Goal: Task Accomplishment & Management: Manage account settings

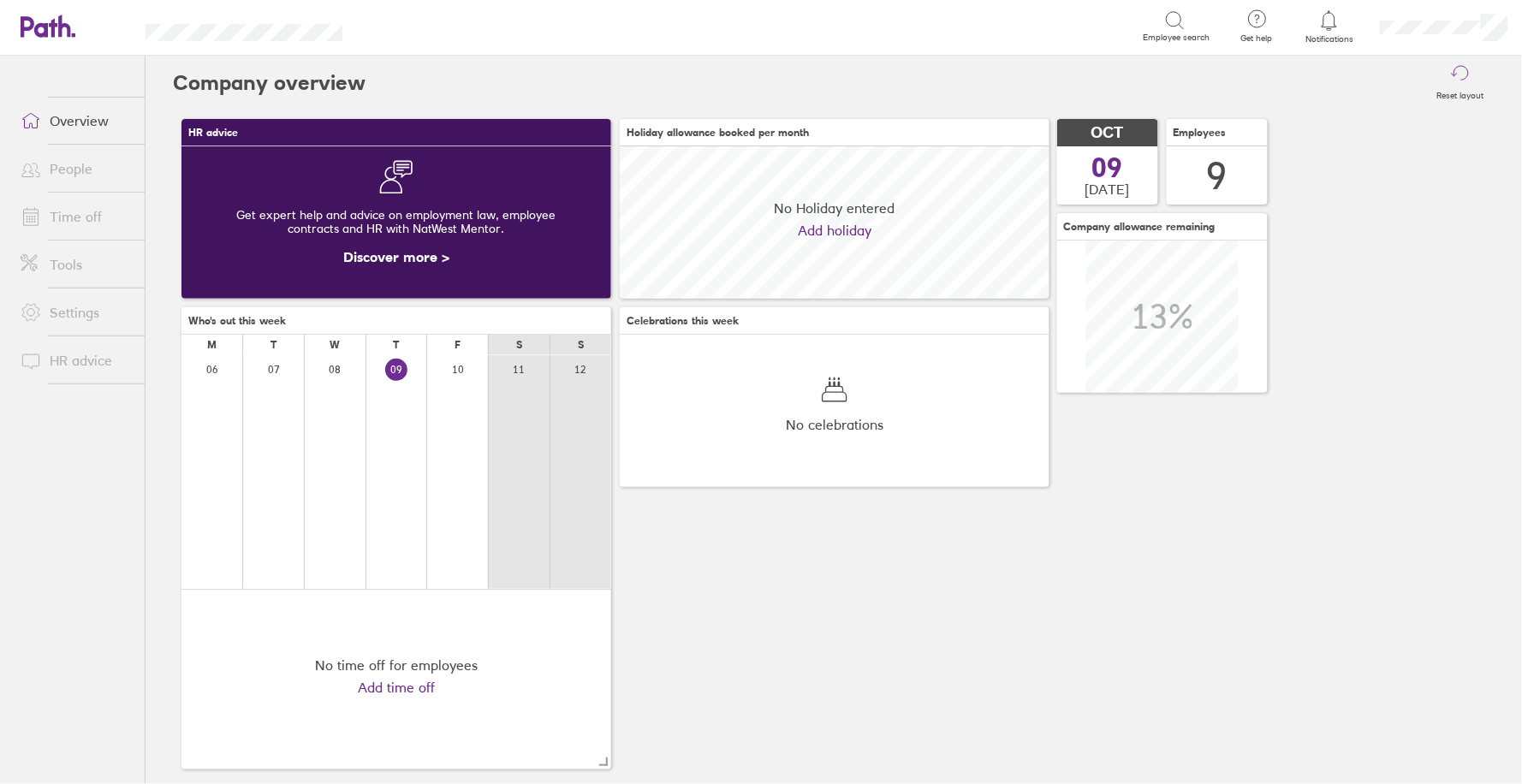
scroll to position [153, 428]
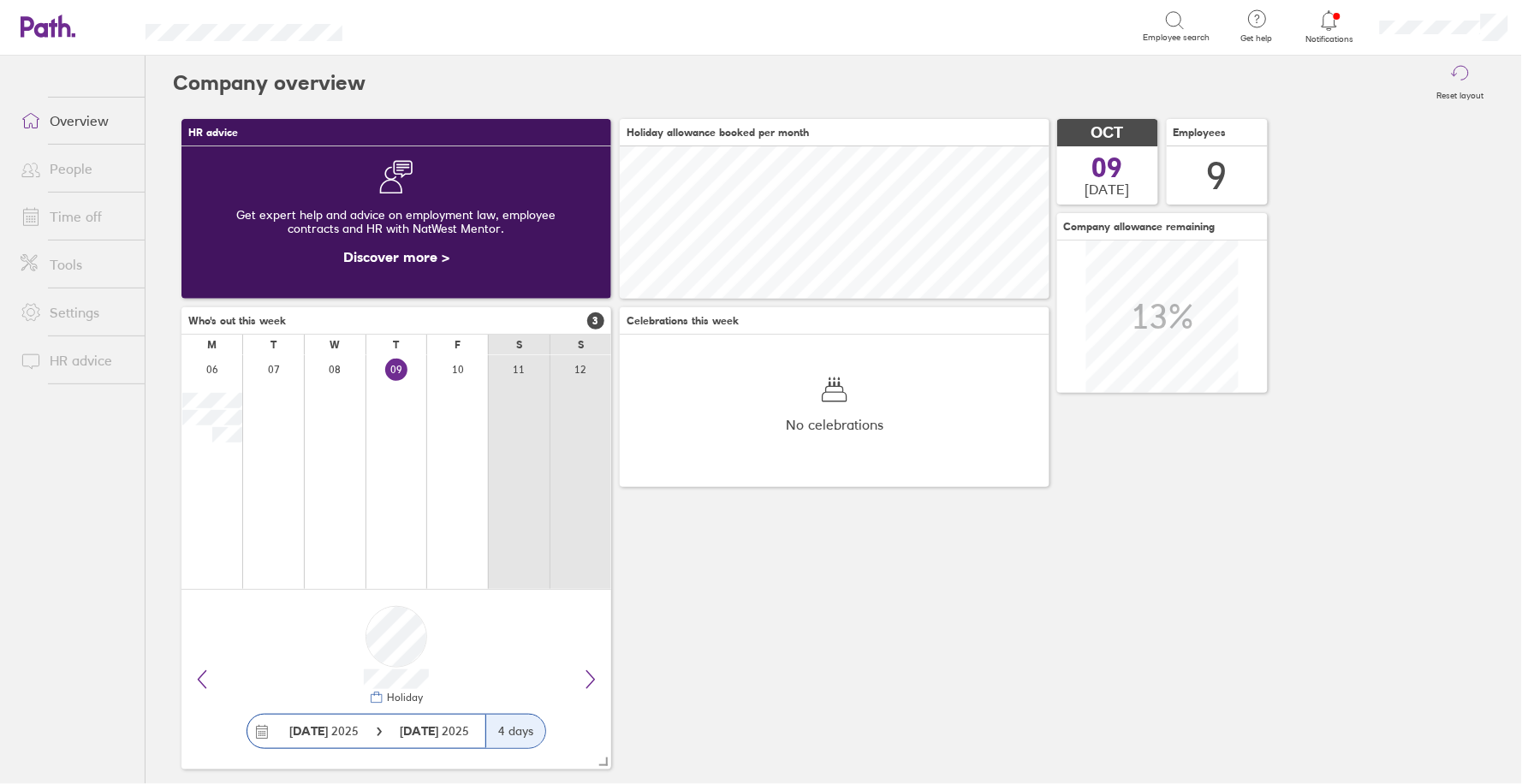
click at [102, 211] on link "Time off" at bounding box center [75, 216] width 137 height 35
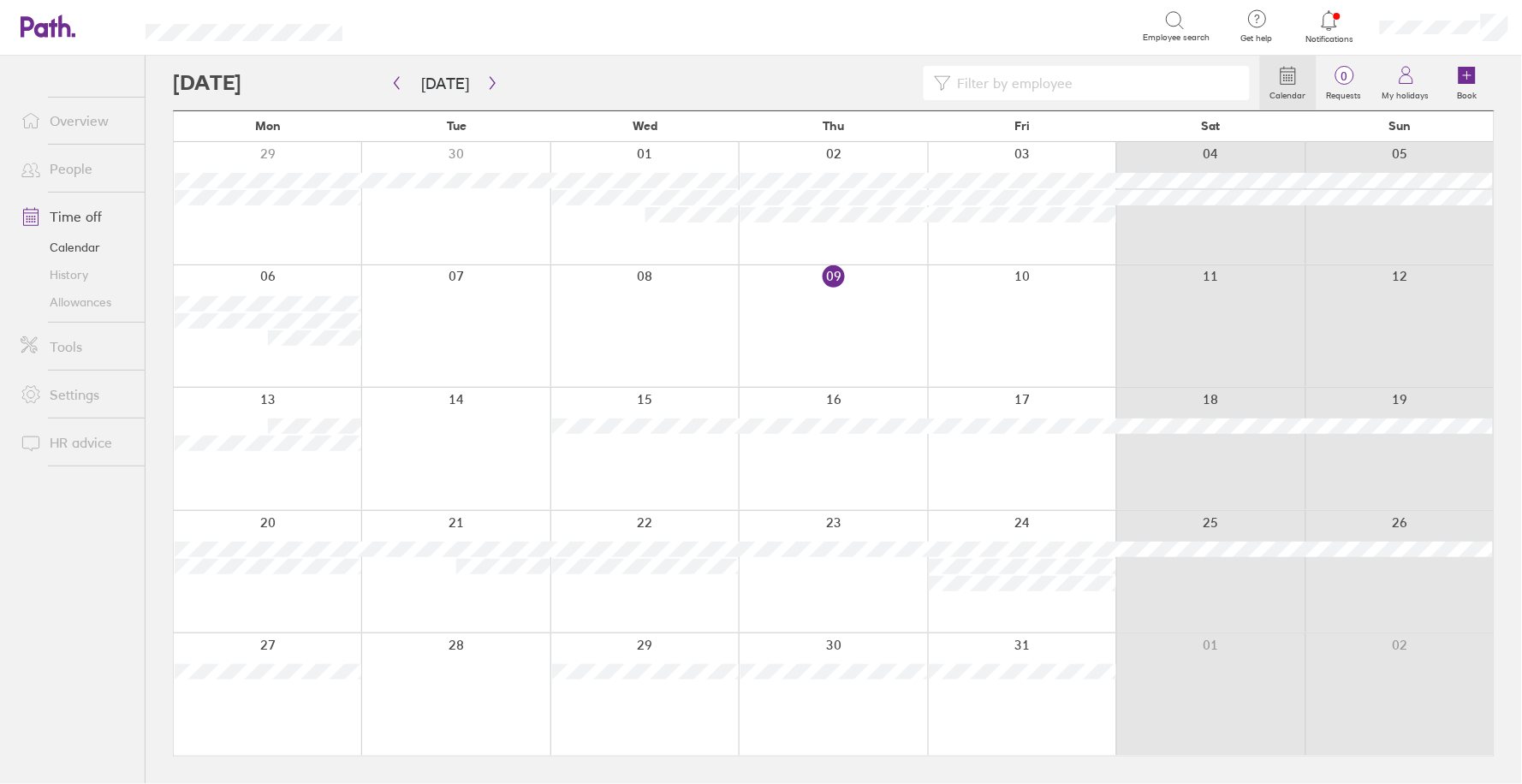
click at [1321, 11] on icon at bounding box center [1329, 20] width 20 height 20
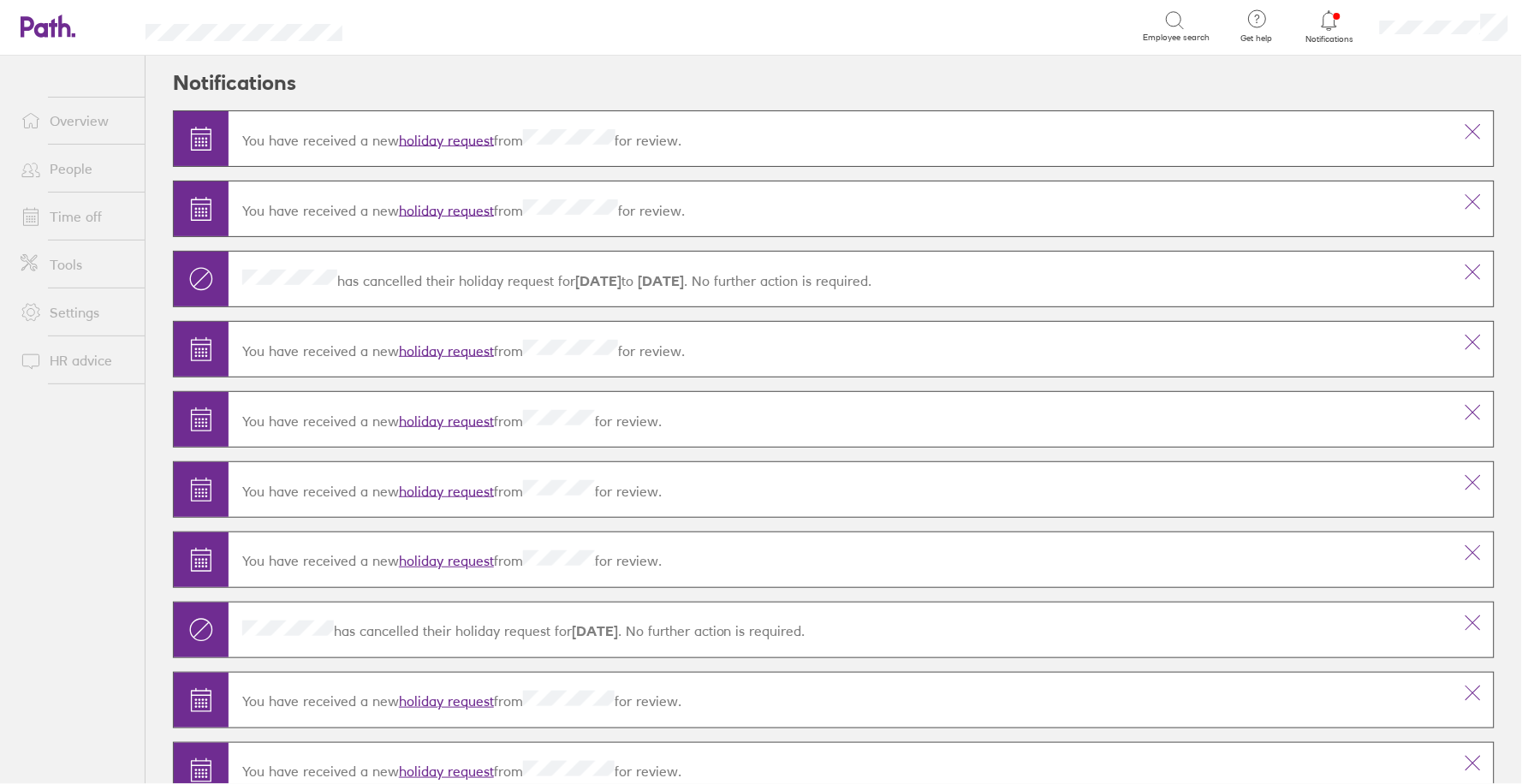
click at [447, 145] on div "You have received a new holiday request from for review." at bounding box center [841, 138] width 1224 height 47
click at [447, 145] on link "holiday request" at bounding box center [446, 139] width 95 height 17
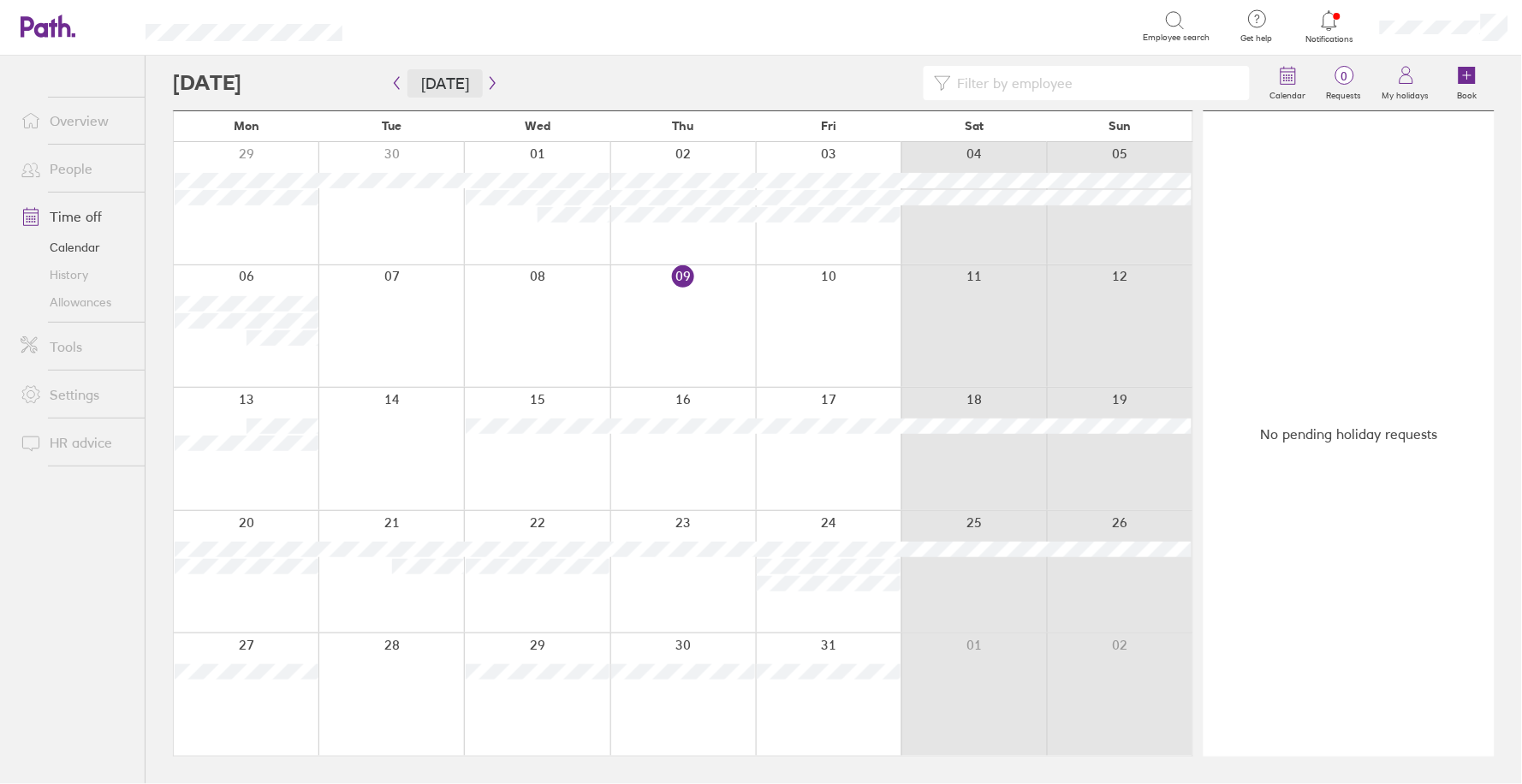
click at [473, 85] on button "[DATE]" at bounding box center [444, 83] width 75 height 28
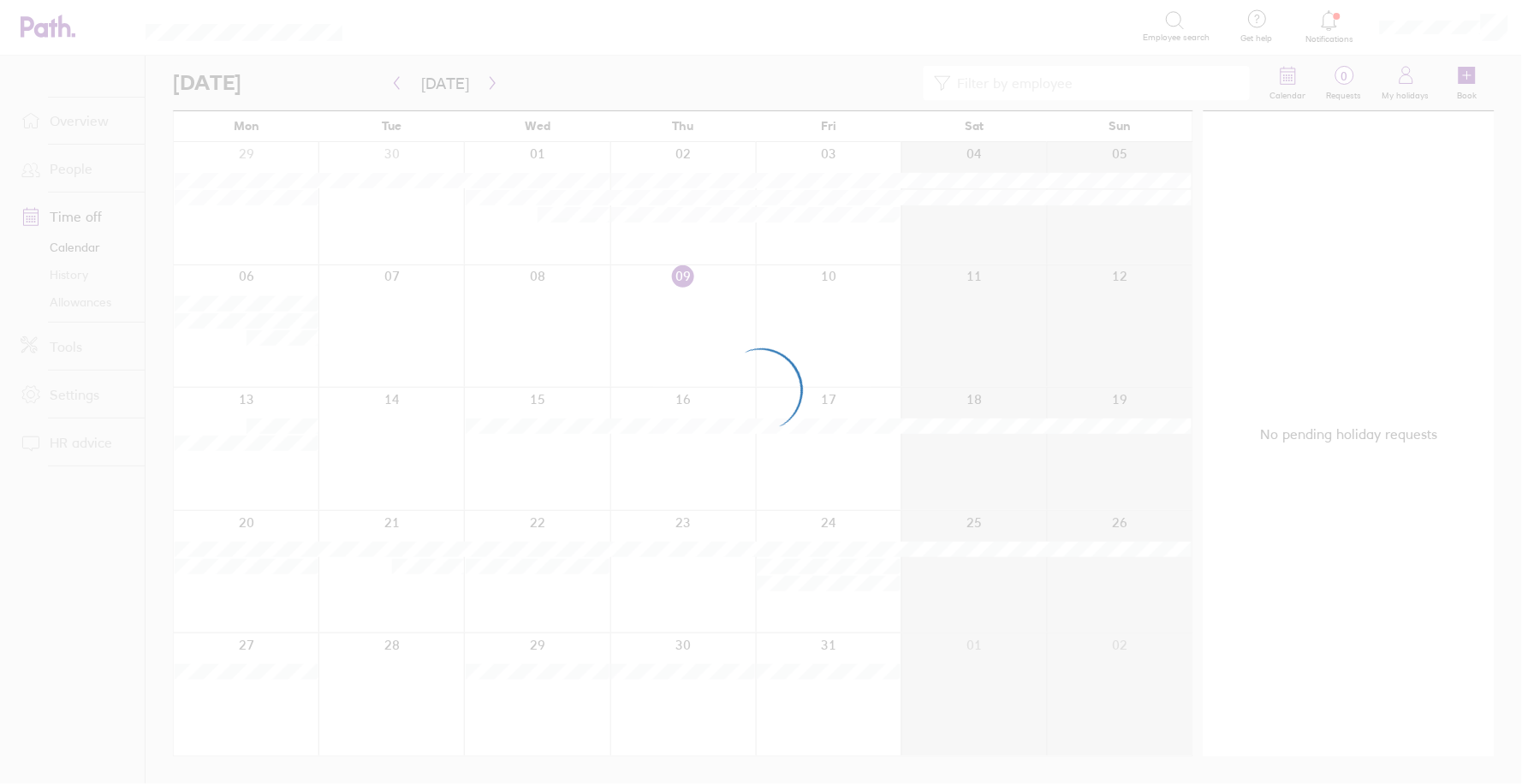
click at [487, 85] on div at bounding box center [761, 392] width 1522 height 784
click at [493, 84] on div at bounding box center [761, 392] width 1522 height 784
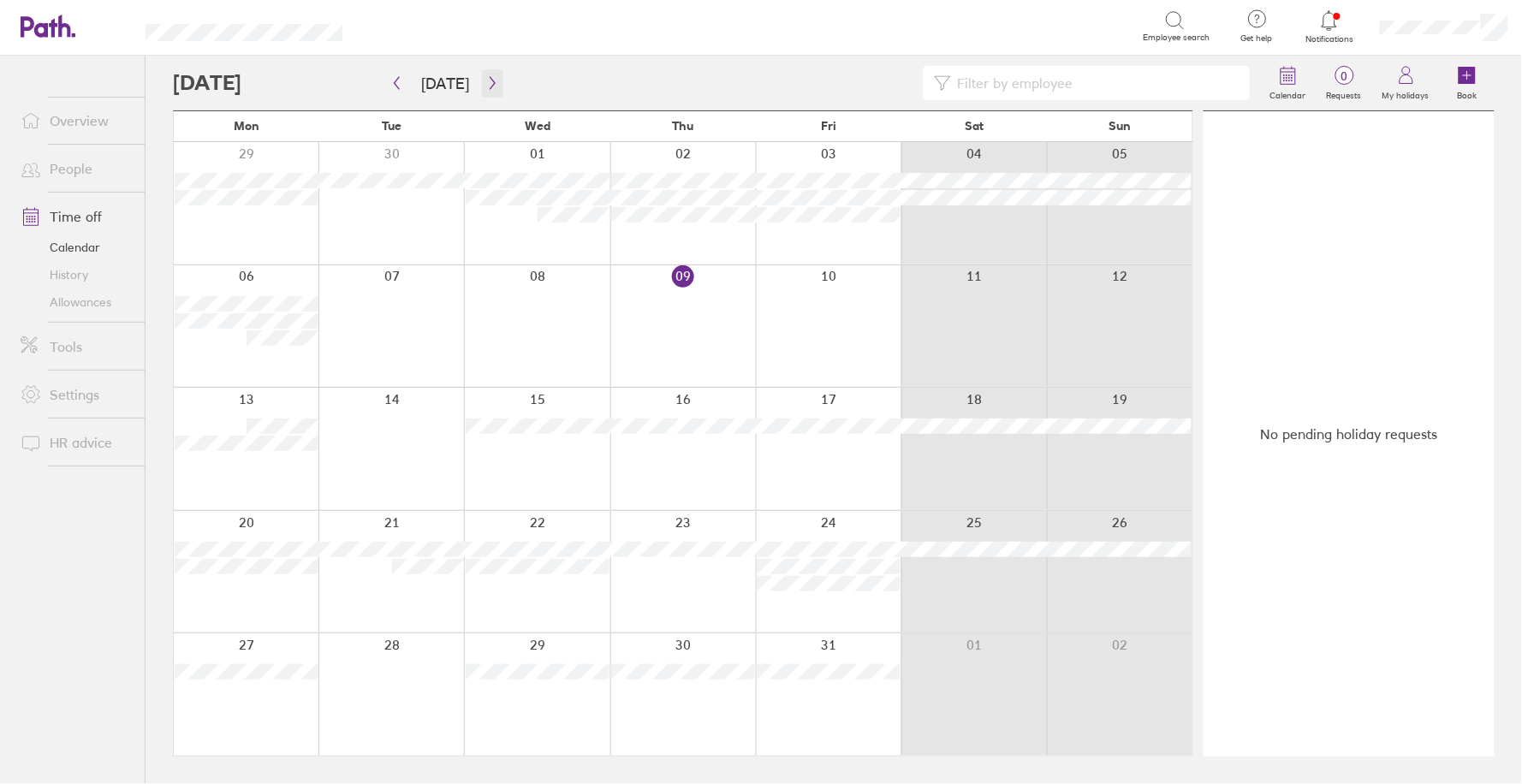
click at [490, 83] on icon "button" at bounding box center [492, 83] width 5 height 12
